Goal: Task Accomplishment & Management: Use online tool/utility

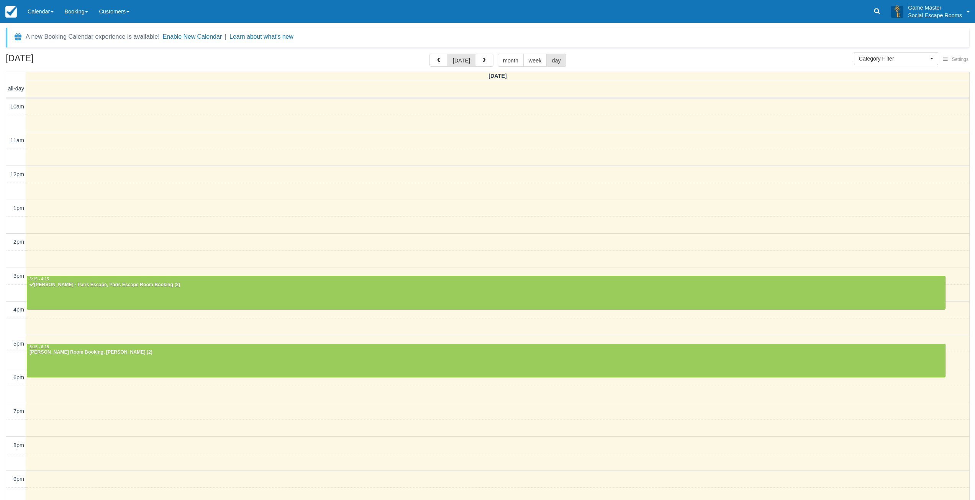
select select
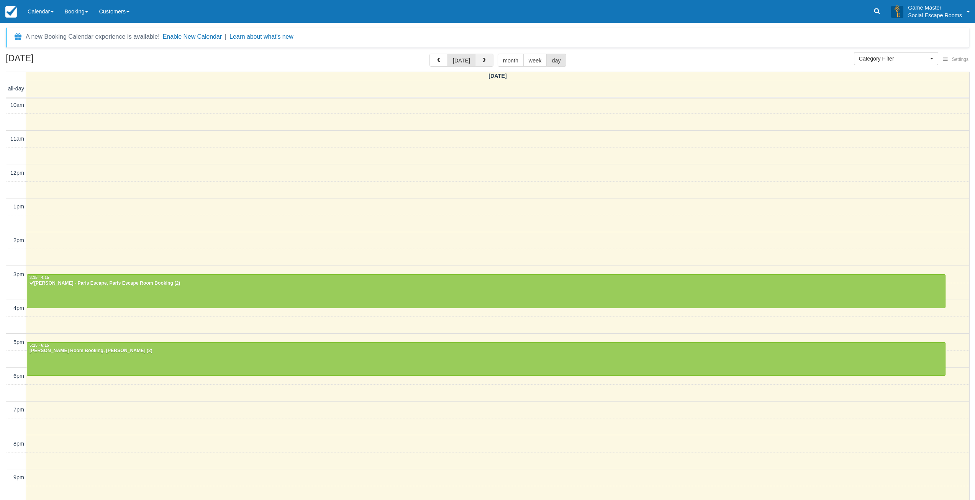
click at [488, 62] on button "button" at bounding box center [484, 60] width 18 height 13
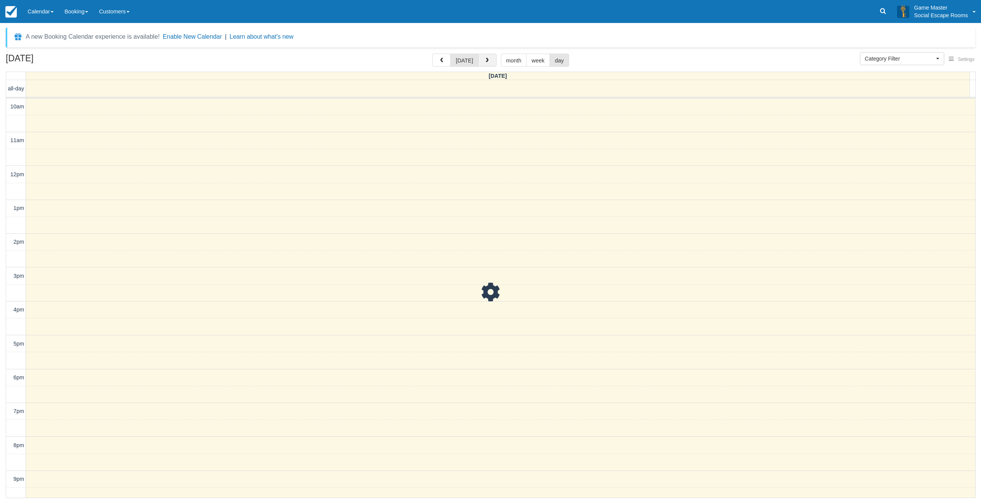
scroll to position [24, 0]
click at [488, 62] on span "button" at bounding box center [486, 60] width 5 height 5
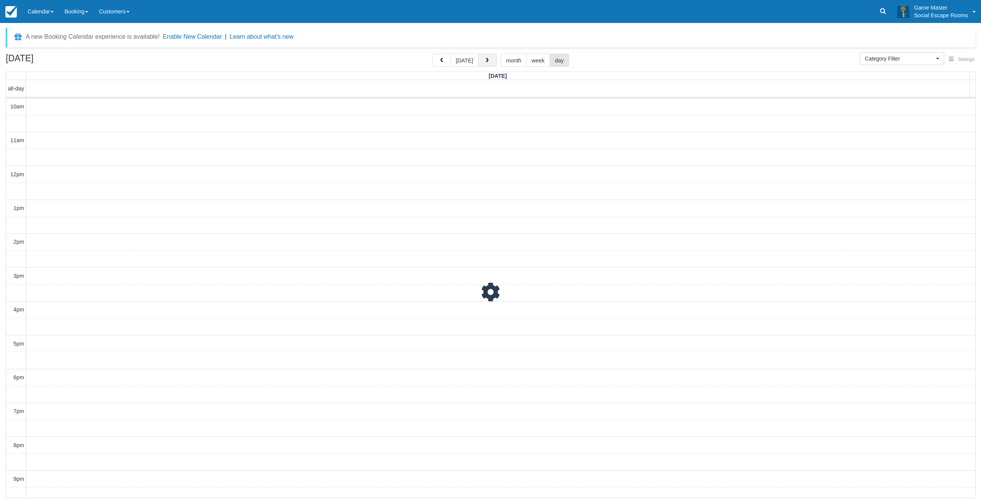
scroll to position [24, 0]
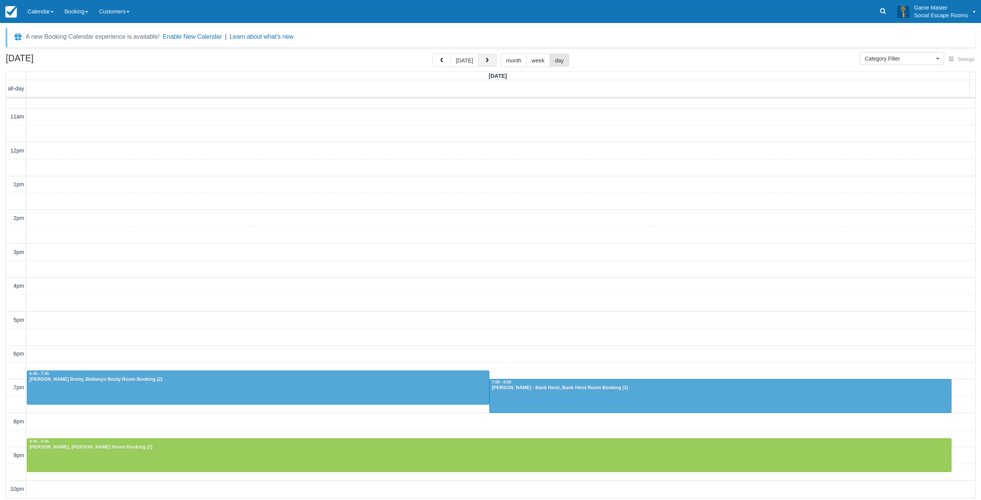
click at [488, 62] on span "button" at bounding box center [486, 60] width 5 height 5
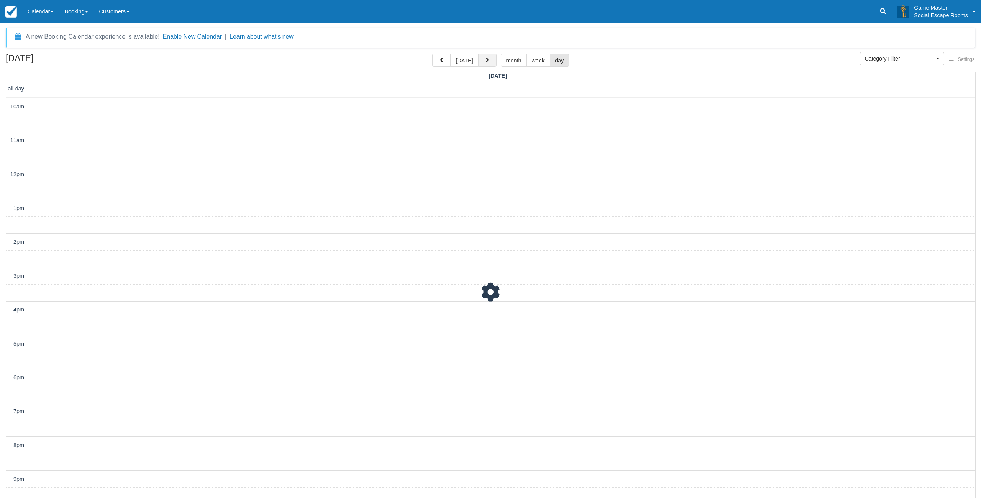
scroll to position [24, 0]
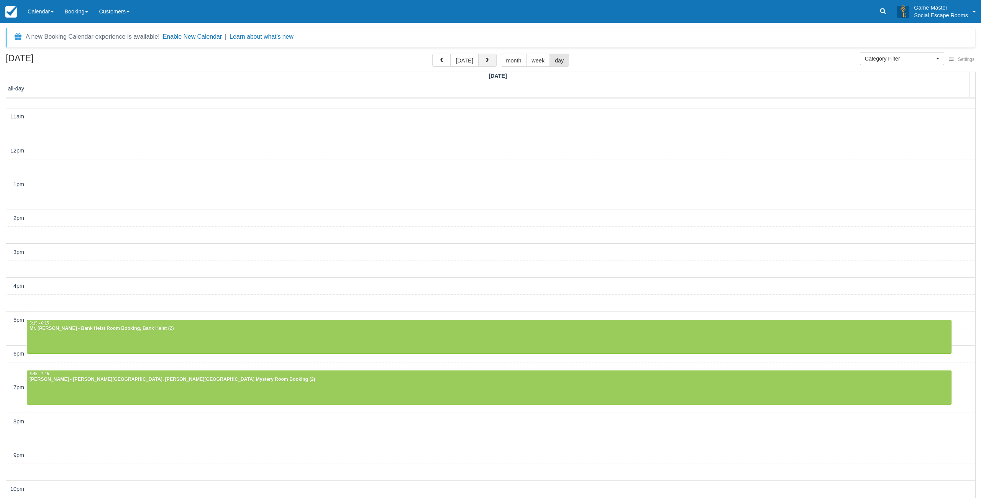
click at [488, 62] on span "button" at bounding box center [486, 60] width 5 height 5
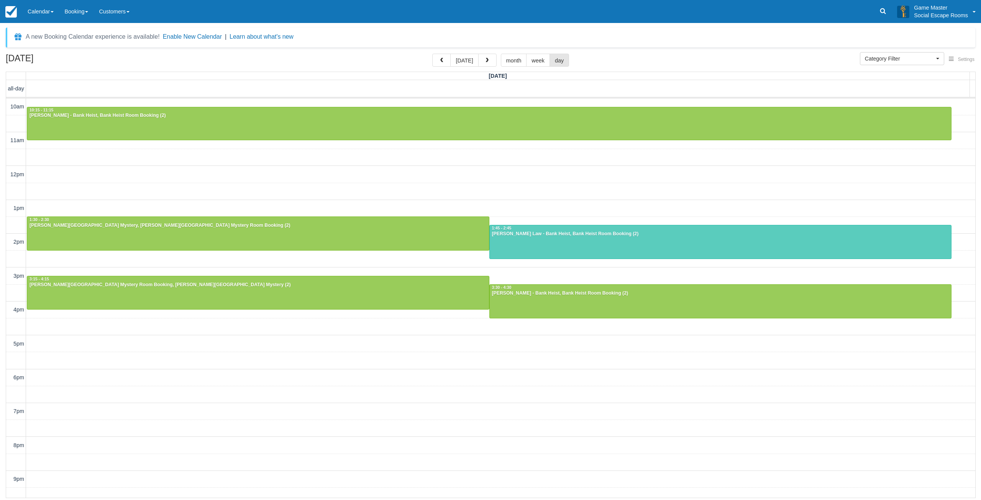
scroll to position [24, 0]
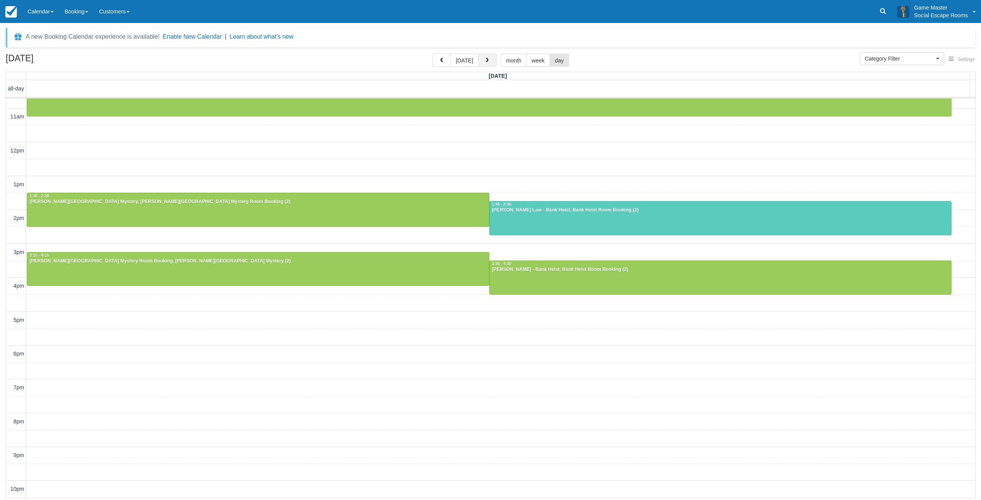
click at [485, 58] on span "button" at bounding box center [486, 60] width 5 height 5
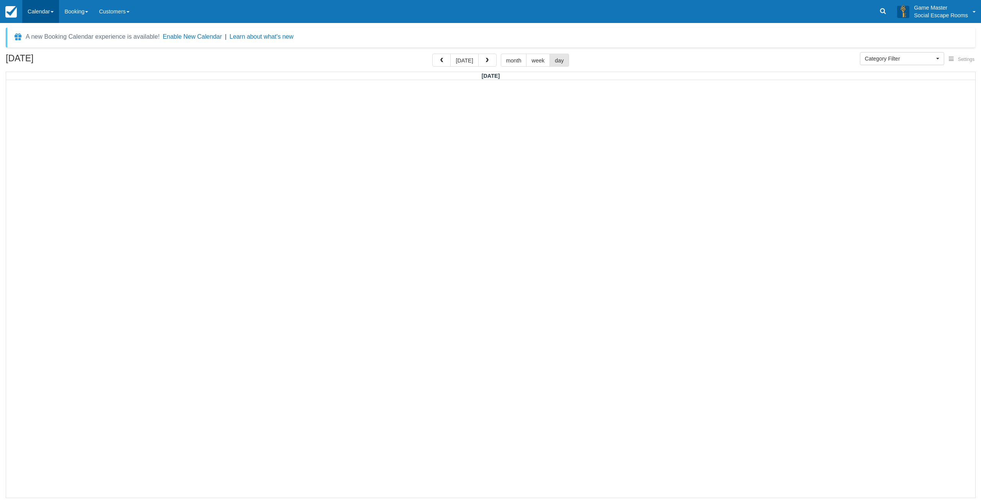
click at [48, 17] on link "Calendar" at bounding box center [40, 11] width 37 height 23
click at [49, 46] on link "Inventory" at bounding box center [53, 49] width 61 height 16
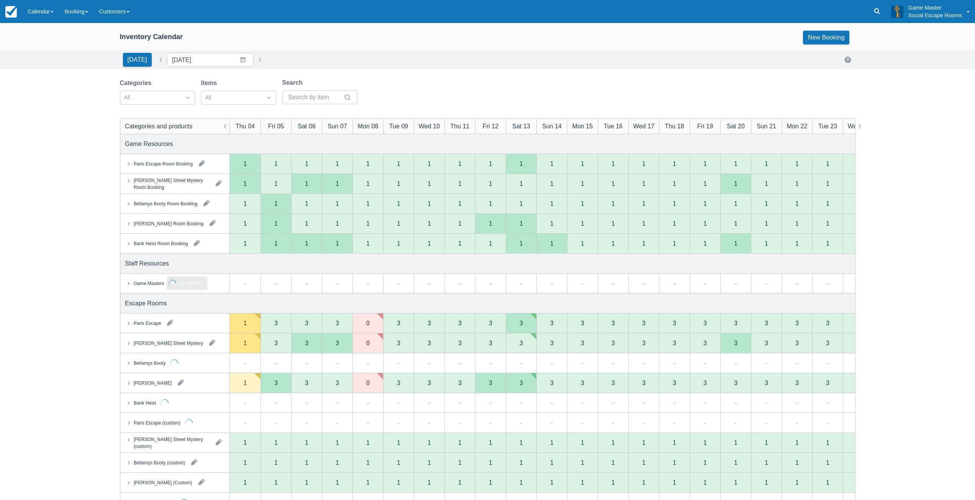
click at [150, 281] on div "Game Masters" at bounding box center [148, 283] width 30 height 7
